Goal: Task Accomplishment & Management: Manage account settings

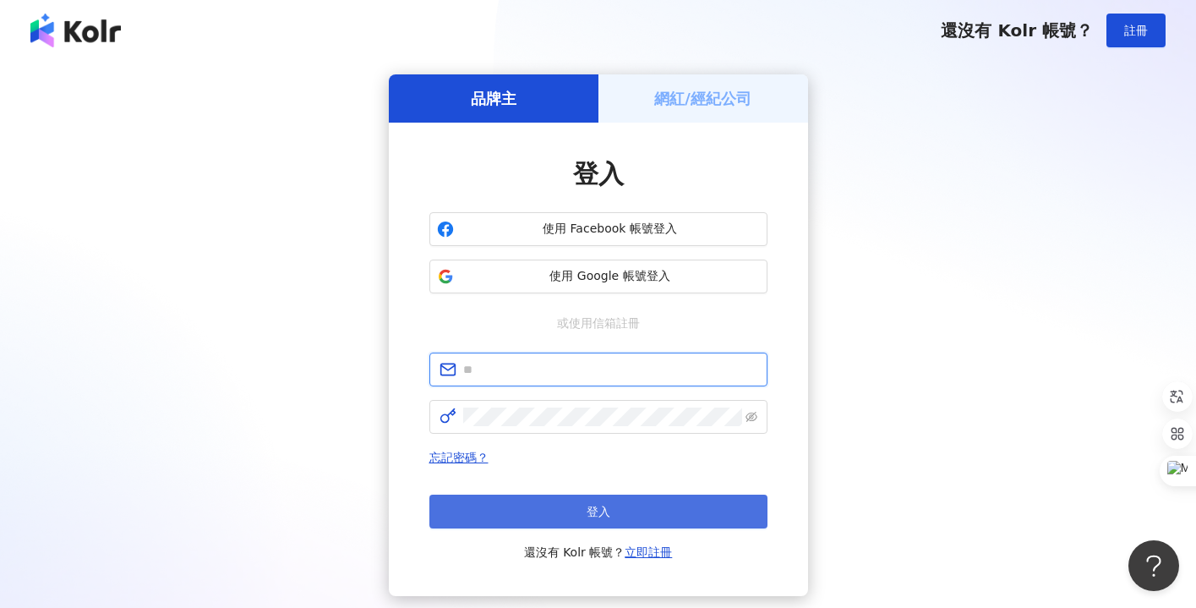
type input "**********"
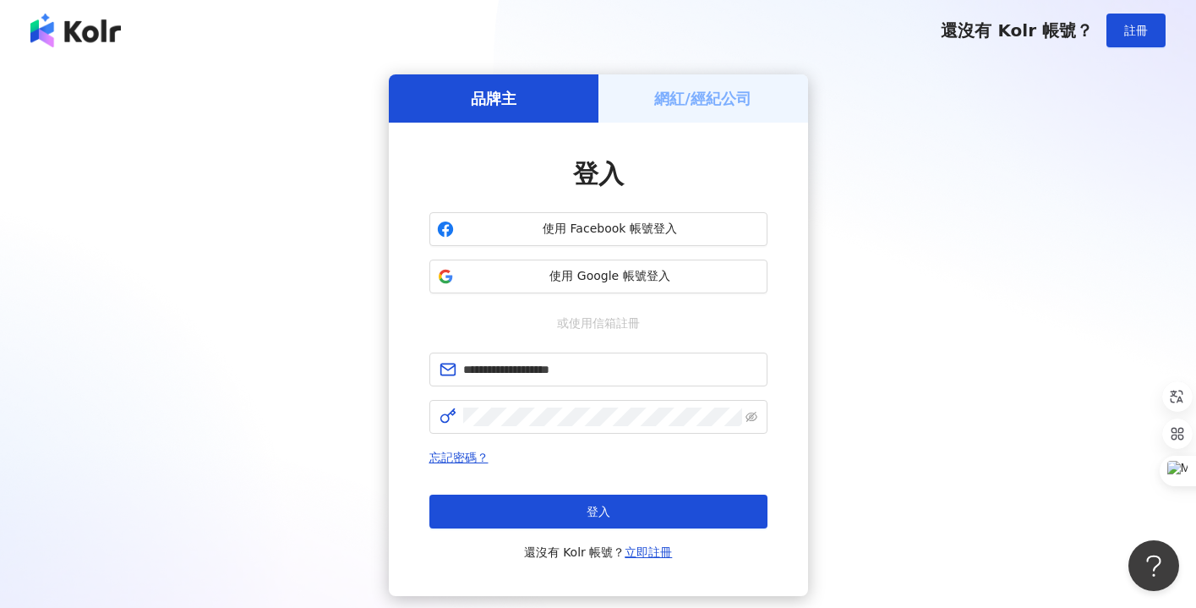
click at [633, 505] on button "登入" at bounding box center [598, 511] width 338 height 34
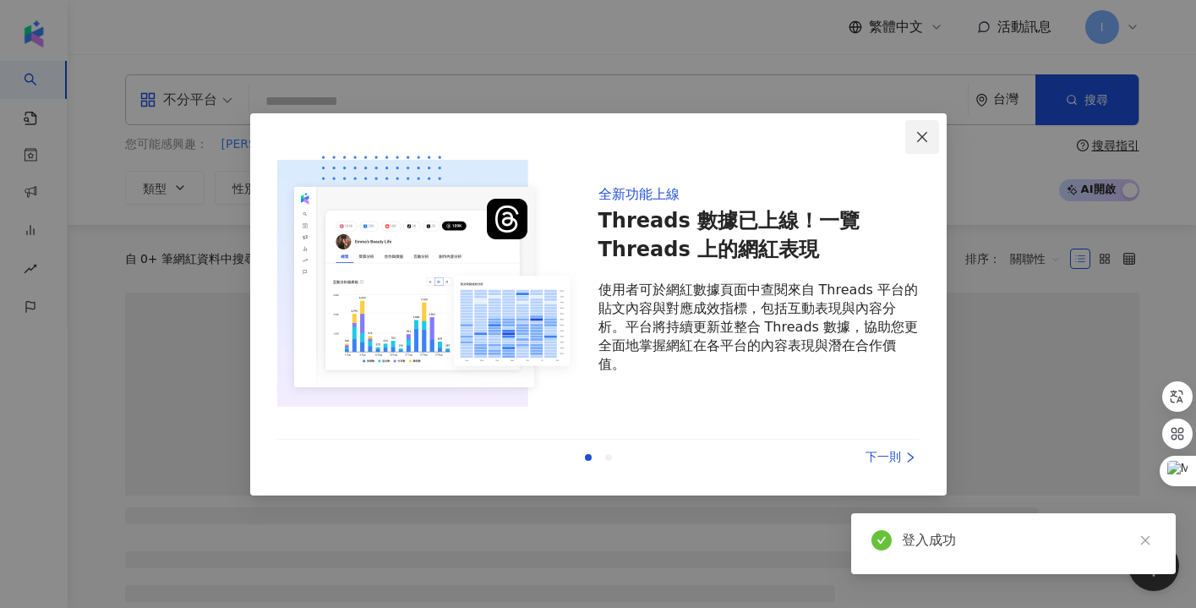
click at [925, 139] on icon "close" at bounding box center [922, 137] width 14 height 14
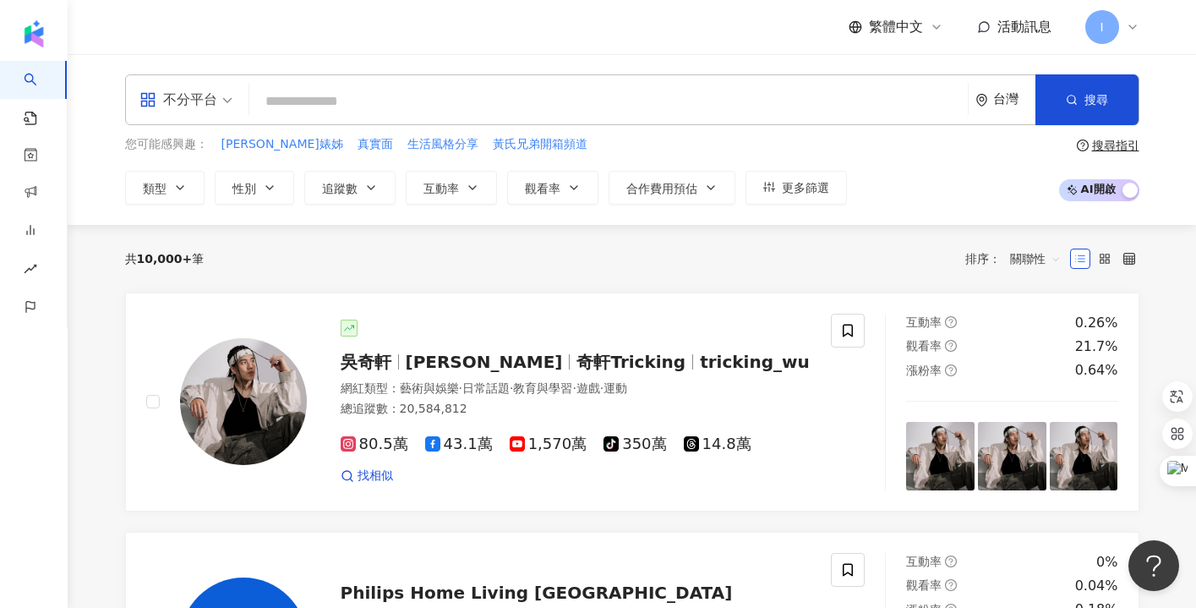
click at [1128, 23] on icon at bounding box center [1133, 27] width 14 height 14
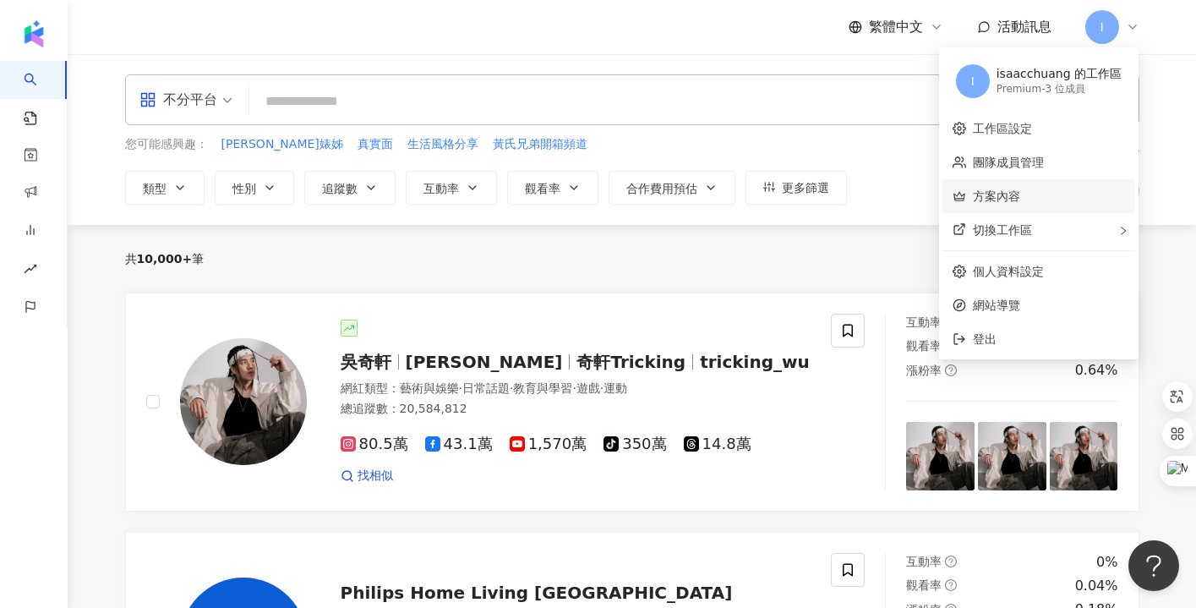
click at [1020, 199] on link "方案內容" at bounding box center [996, 196] width 47 height 14
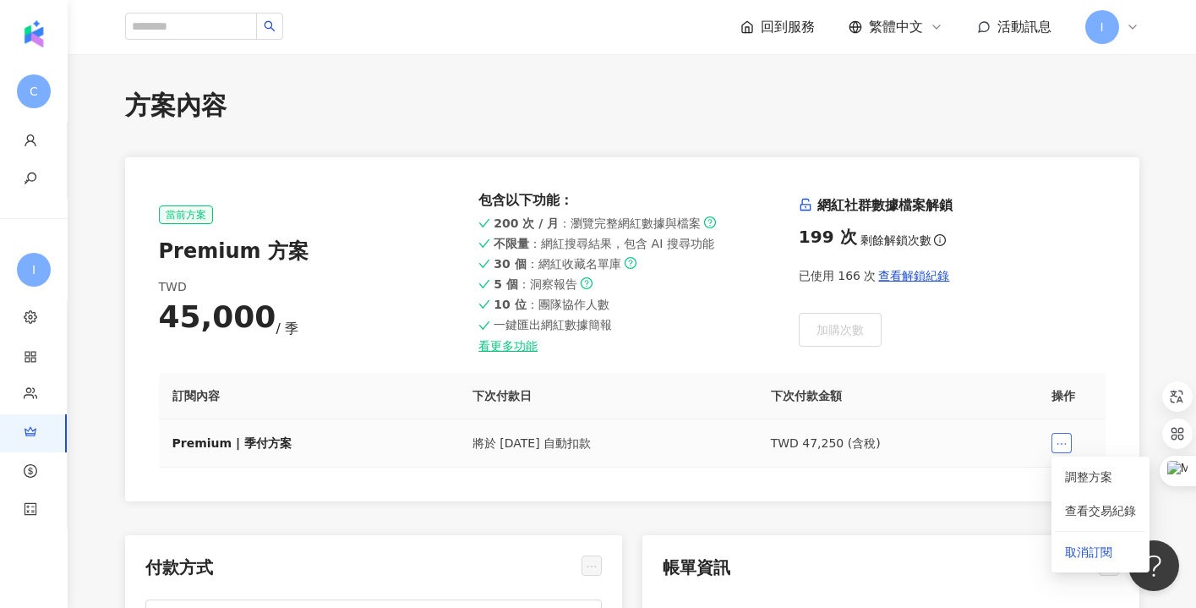
click at [1058, 440] on icon "ellipsis" at bounding box center [1062, 444] width 12 height 12
click at [1104, 480] on link "調整方案" at bounding box center [1088, 477] width 47 height 14
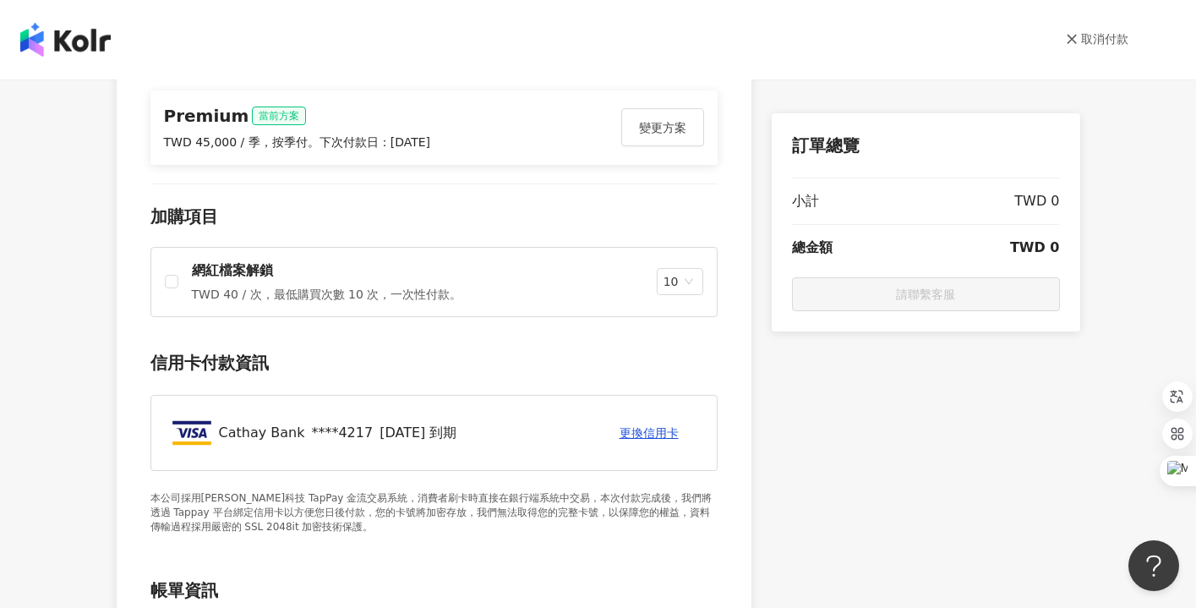
scroll to position [116, 0]
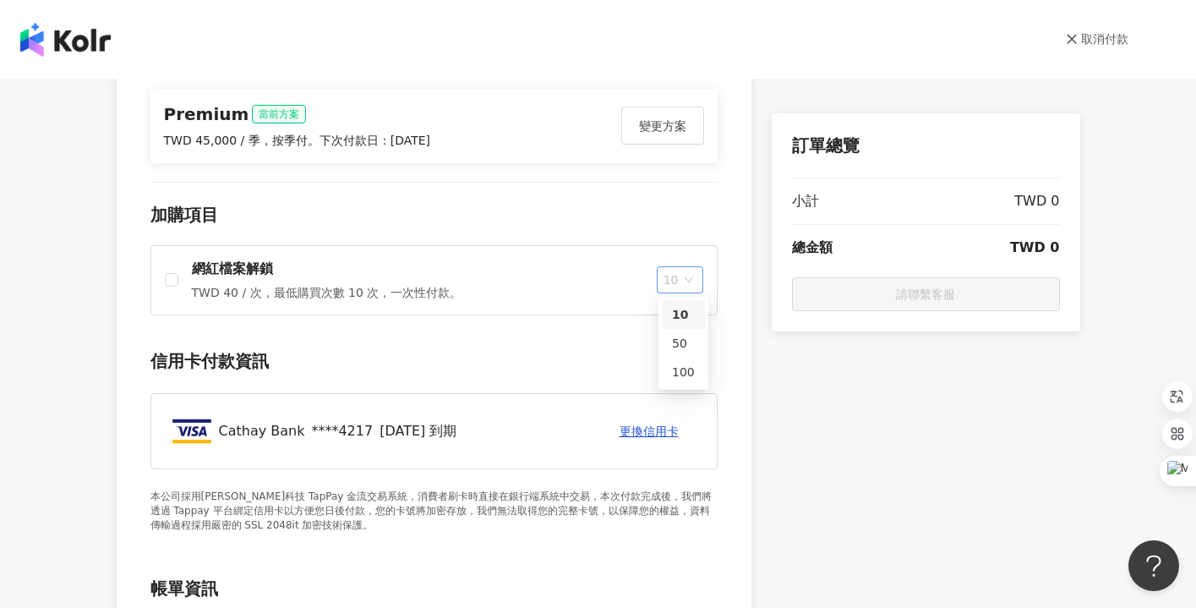
click at [690, 285] on span "10" at bounding box center [679, 279] width 33 height 25
click at [959, 456] on div "訂單總覽 小計 TWD 0 總金額 TWD 0 請聯繫客服" at bounding box center [926, 542] width 308 height 1090
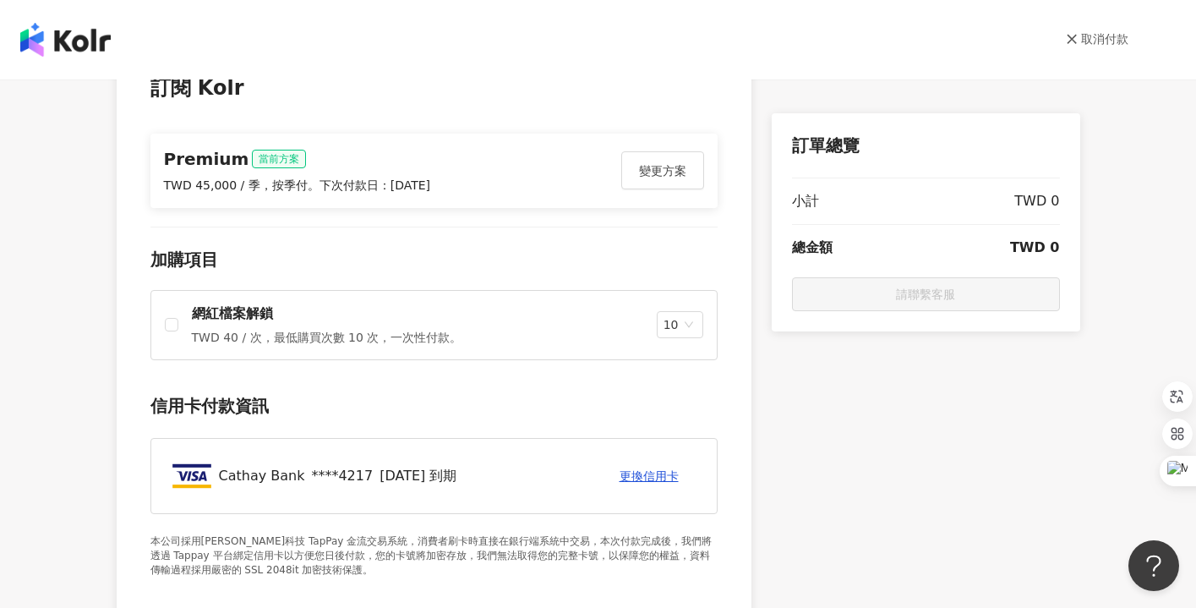
scroll to position [0, 0]
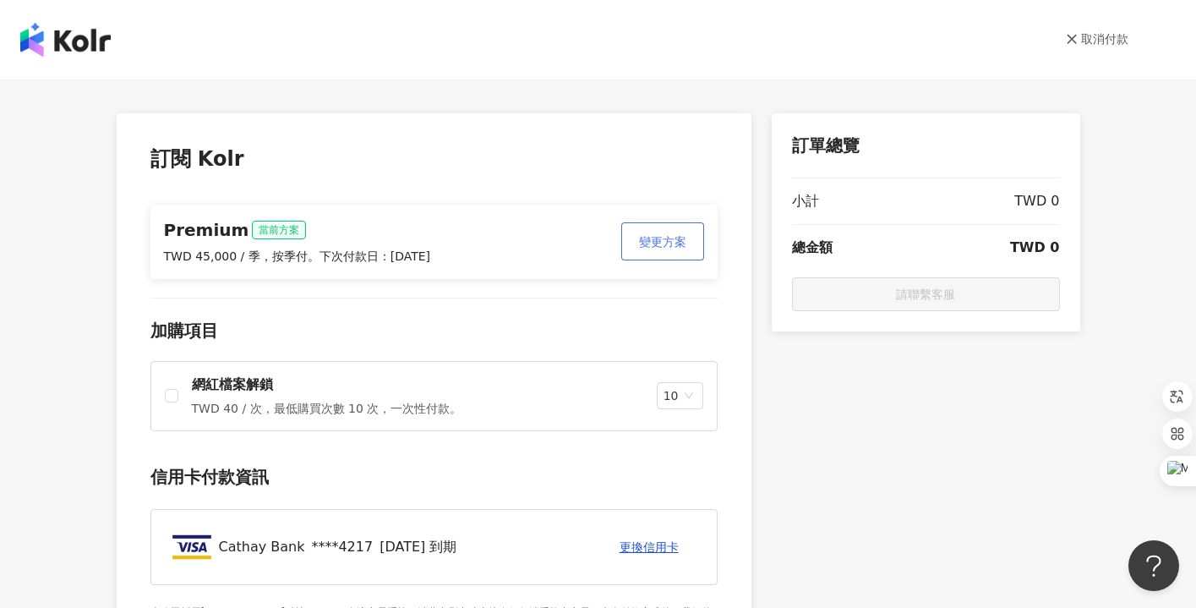
click at [680, 240] on span "變更方案" at bounding box center [662, 242] width 47 height 14
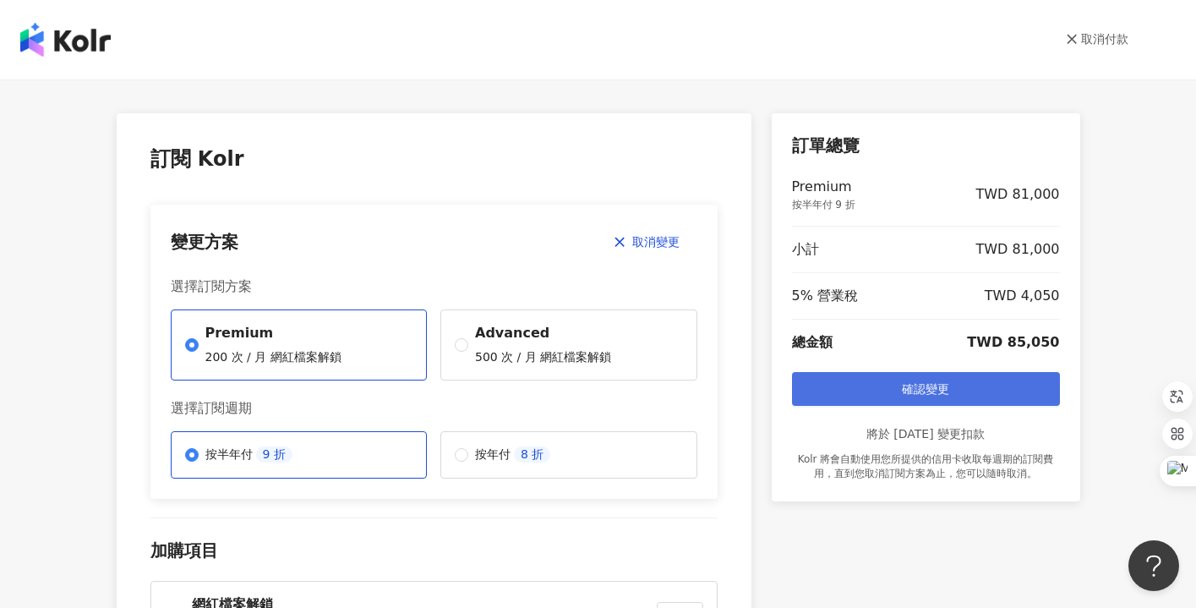
drag, startPoint x: 974, startPoint y: 516, endPoint x: 1008, endPoint y: 373, distance: 147.6
click at [1098, 41] on link "取消付款" at bounding box center [1097, 39] width 63 height 17
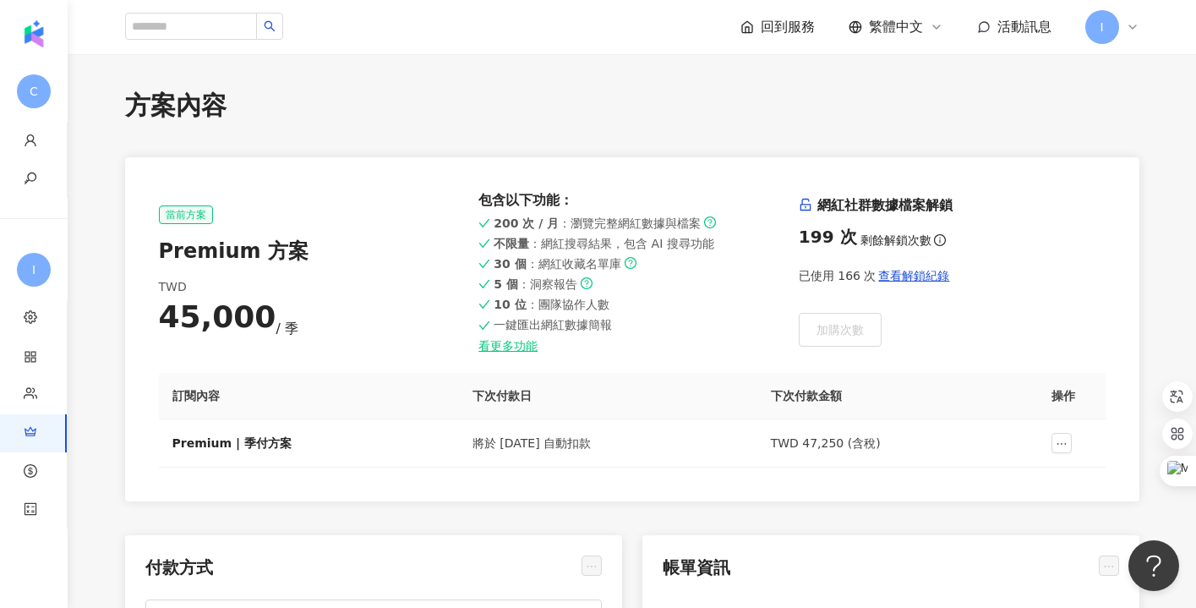
click at [1136, 27] on icon at bounding box center [1133, 27] width 14 height 14
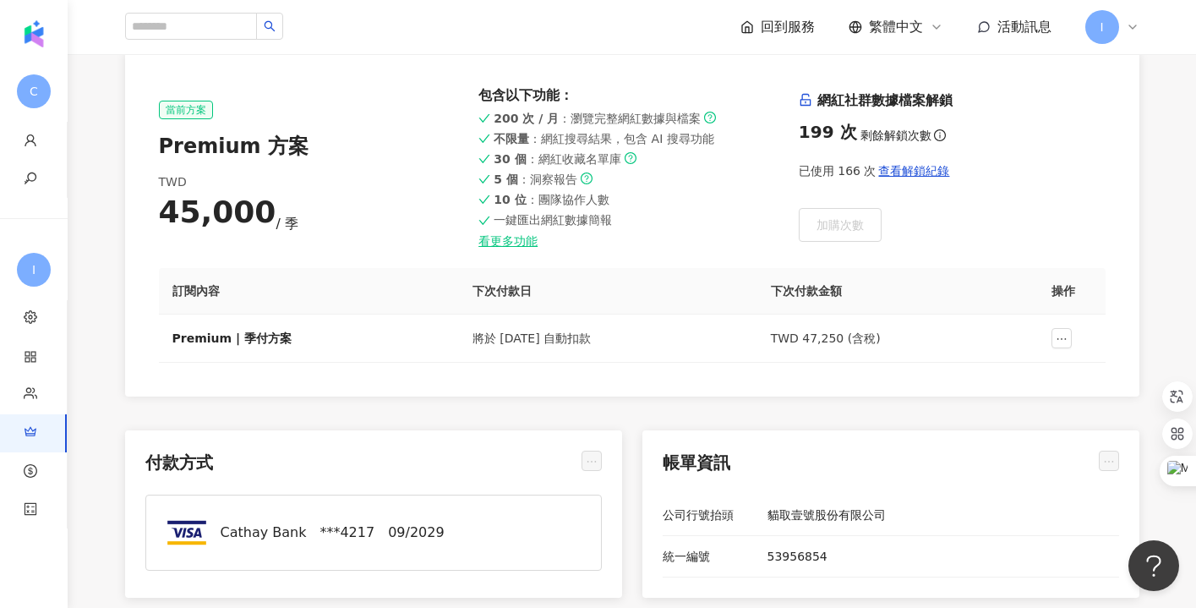
scroll to position [292, 0]
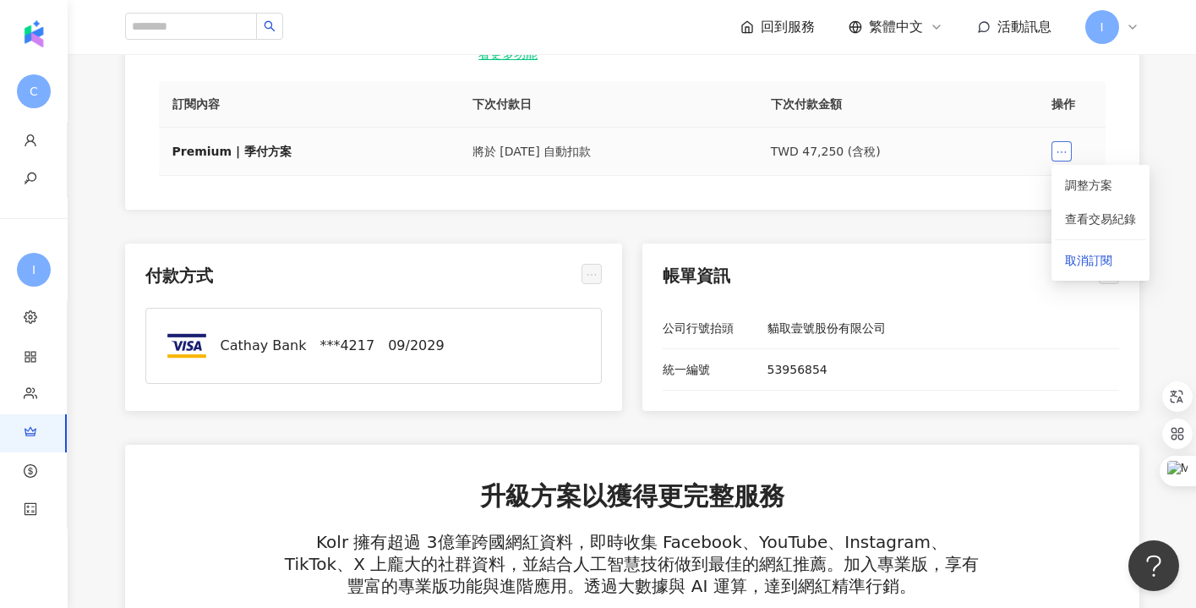
click at [1056, 151] on icon "ellipsis" at bounding box center [1060, 152] width 9 height 2
click at [1061, 150] on icon "ellipsis" at bounding box center [1062, 152] width 12 height 12
click at [1078, 261] on span "取消訂閱" at bounding box center [1100, 260] width 71 height 19
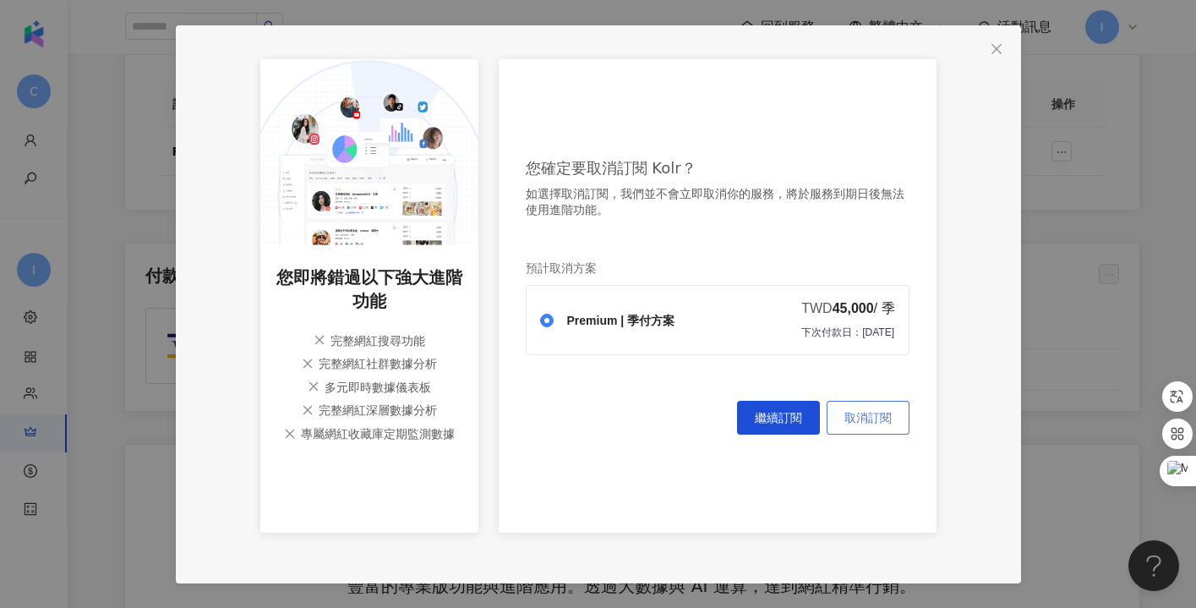
click at [862, 418] on span "取消訂閱" at bounding box center [867, 418] width 47 height 14
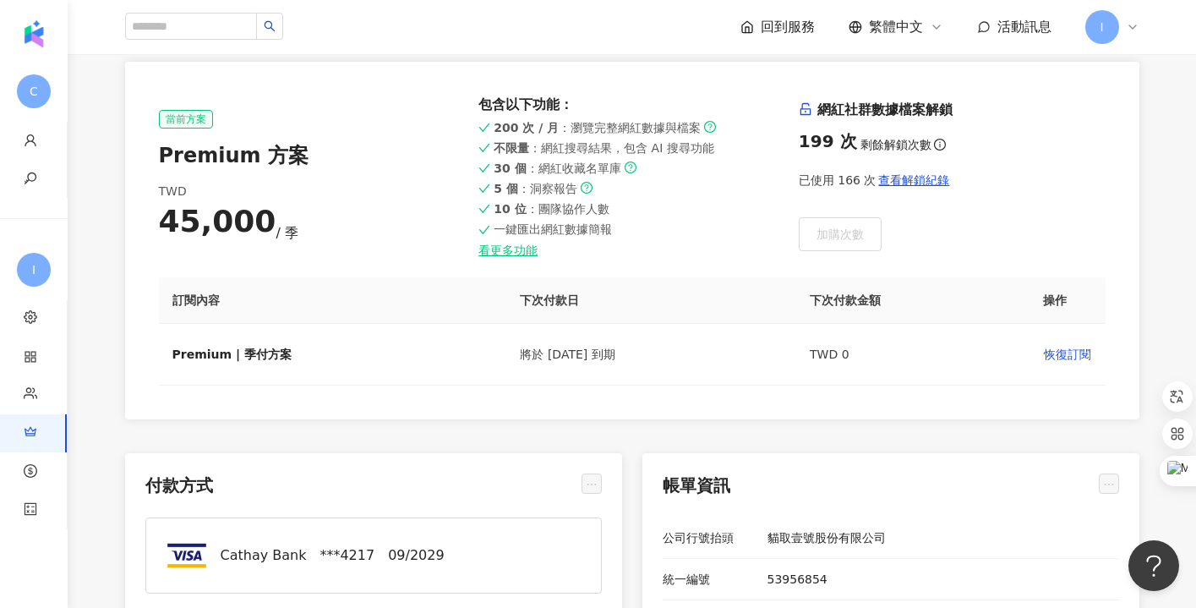
scroll to position [0, 0]
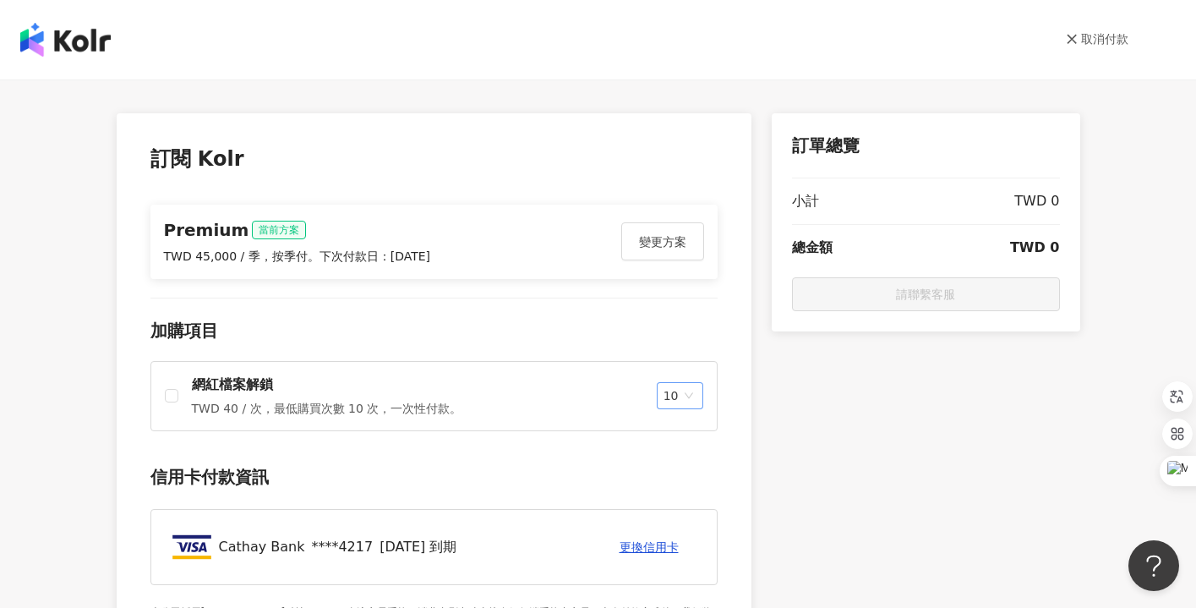
click at [696, 407] on span "10" at bounding box center [679, 395] width 33 height 25
click at [1179, 212] on div "**********" at bounding box center [598, 343] width 1196 height 528
